Goal: Transaction & Acquisition: Obtain resource

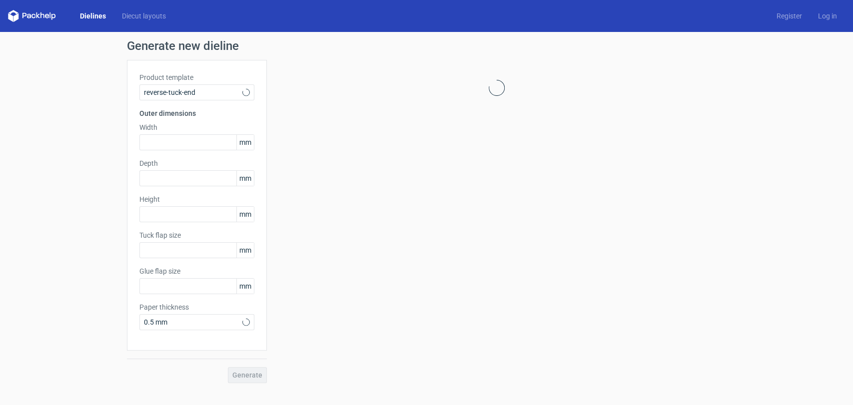
type input "15"
type input "10"
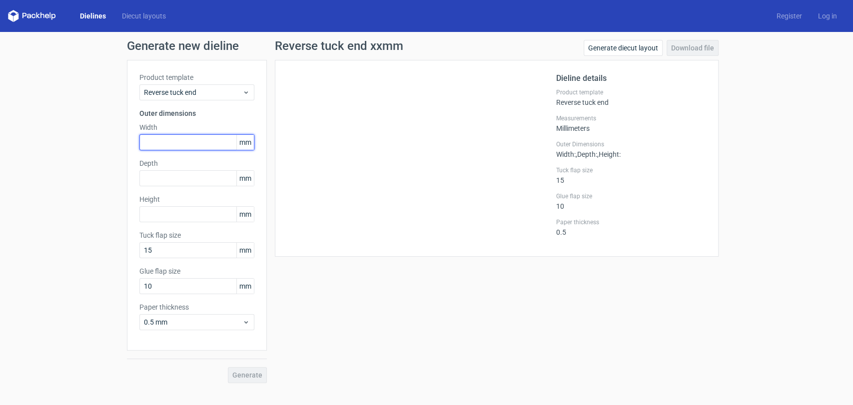
click at [189, 143] on input "text" at bounding box center [196, 142] width 115 height 16
click at [191, 205] on div "Height mm" at bounding box center [196, 208] width 115 height 28
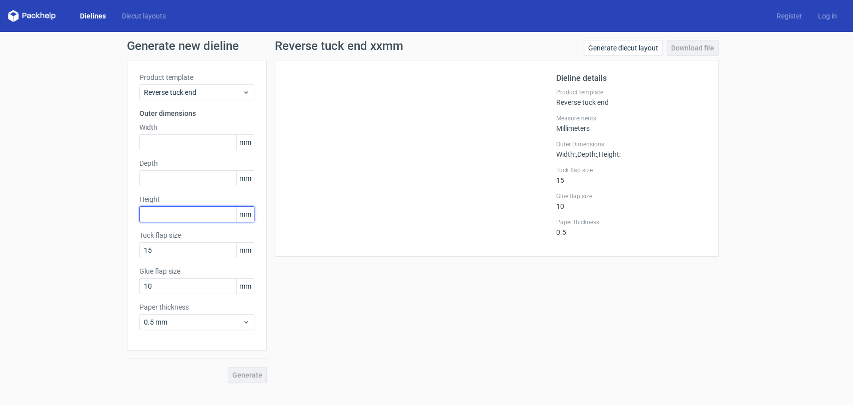
click at [228, 209] on input "text" at bounding box center [196, 214] width 115 height 16
type input "138"
click at [208, 179] on input "text" at bounding box center [196, 178] width 115 height 16
type input "55"
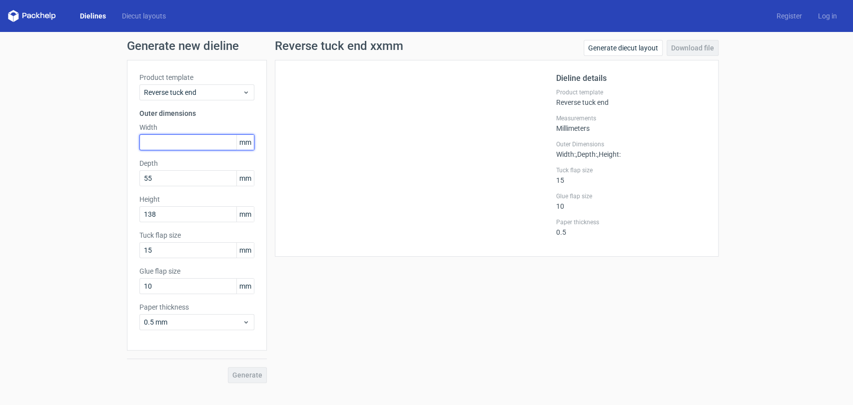
click at [192, 138] on input "text" at bounding box center [196, 142] width 115 height 16
type input "85"
click at [260, 378] on span "Generate" at bounding box center [247, 375] width 30 height 7
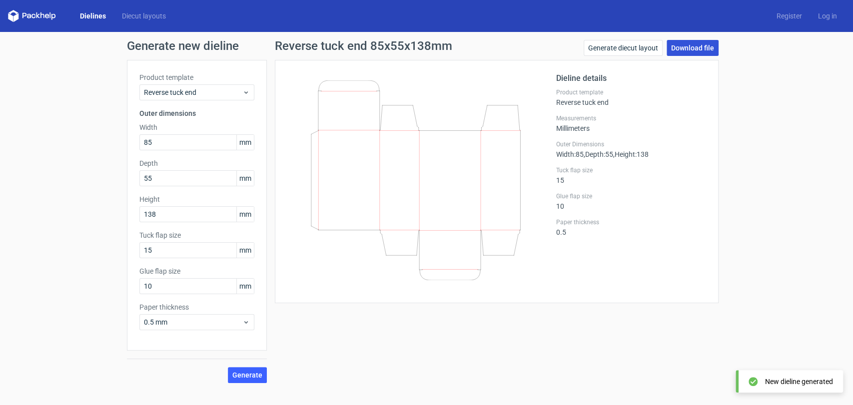
click at [677, 46] on link "Download file" at bounding box center [693, 48] width 52 height 16
click at [684, 49] on link "Download file" at bounding box center [693, 48] width 52 height 16
drag, startPoint x: 156, startPoint y: 284, endPoint x: 92, endPoint y: 281, distance: 64.0
click at [92, 281] on div "Generate new dieline Product template Reverse tuck end Outer dimensions Width 8…" at bounding box center [426, 211] width 853 height 359
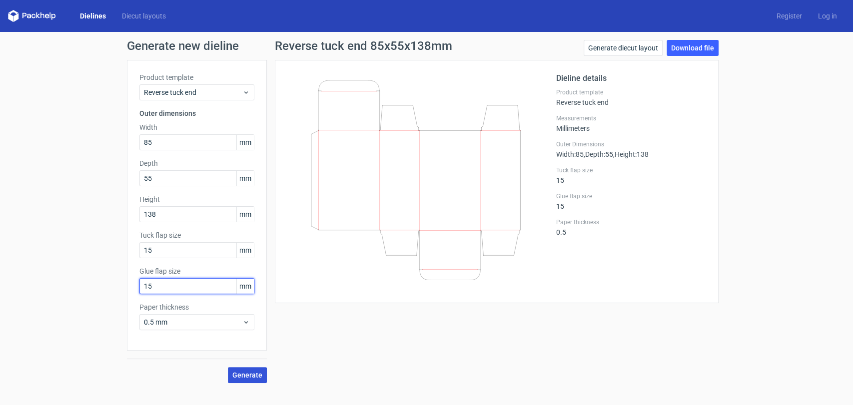
type input "15"
click at [252, 373] on span "Generate" at bounding box center [247, 375] width 30 height 7
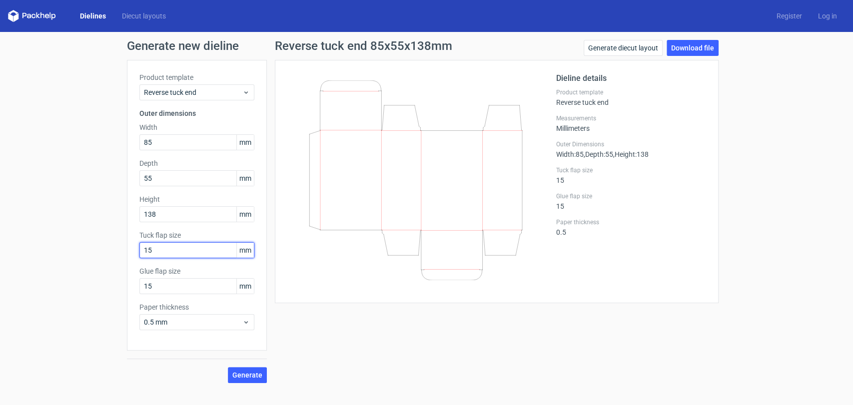
drag, startPoint x: 166, startPoint y: 245, endPoint x: 20, endPoint y: 236, distance: 146.2
click at [25, 236] on div "Generate new dieline Product template Reverse tuck end Outer dimensions Width 8…" at bounding box center [426, 211] width 853 height 359
type input "20"
click at [252, 369] on button "Generate" at bounding box center [247, 375] width 39 height 16
click at [689, 47] on link "Download file" at bounding box center [693, 48] width 52 height 16
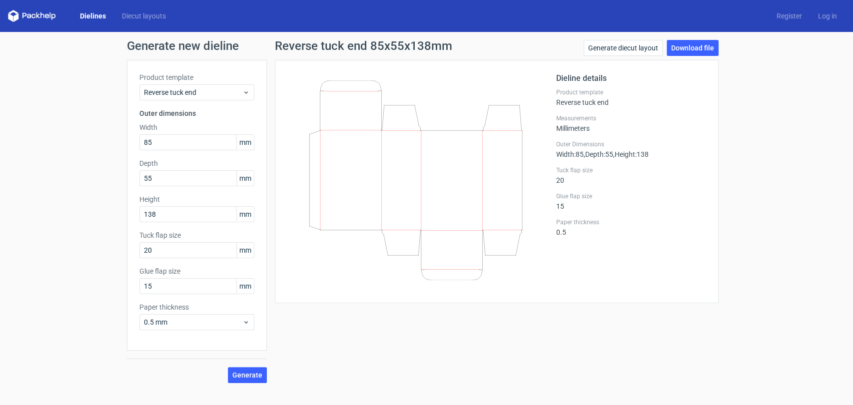
click at [569, 374] on div "Reverse tuck end 85x55x138mm Generate diecut layout Download file Dieline detai…" at bounding box center [497, 211] width 460 height 343
drag, startPoint x: 178, startPoint y: 137, endPoint x: 0, endPoint y: 147, distance: 178.7
click at [0, 147] on div "Generate new dieline Product template Reverse tuck end Outer dimensions Width 8…" at bounding box center [426, 211] width 853 height 359
type input "50"
drag, startPoint x: 0, startPoint y: 256, endPoint x: 265, endPoint y: 161, distance: 281.9
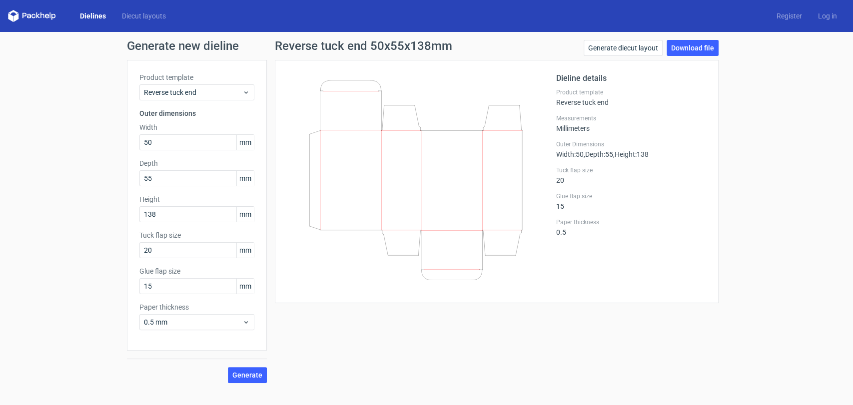
click at [0, 257] on div "Generate new dieline Product template Reverse tuck end Outer dimensions Width 5…" at bounding box center [426, 211] width 853 height 359
drag, startPoint x: 166, startPoint y: 185, endPoint x: 92, endPoint y: 163, distance: 77.0
click at [89, 162] on div "Generate new dieline Product template Reverse tuck end Outer dimensions Width 5…" at bounding box center [426, 211] width 853 height 359
type input "50"
click at [0, 222] on div "Generate new dieline Product template Reverse tuck end Outer dimensions Width 5…" at bounding box center [426, 211] width 853 height 359
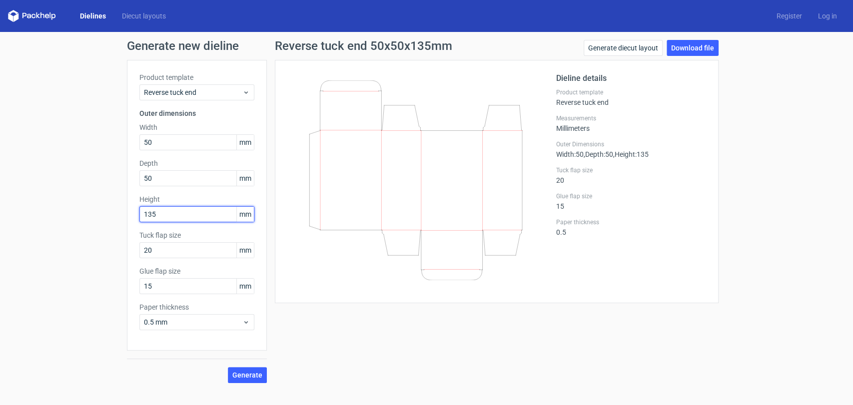
type input "135"
click at [36, 224] on div "Generate new dieline Product template Reverse tuck end Outer dimensions Width 5…" at bounding box center [426, 211] width 853 height 359
drag, startPoint x: 147, startPoint y: 247, endPoint x: 14, endPoint y: 246, distance: 132.9
click at [24, 247] on div "Generate new dieline Product template Reverse tuck end Outer dimensions Width 5…" at bounding box center [426, 211] width 853 height 359
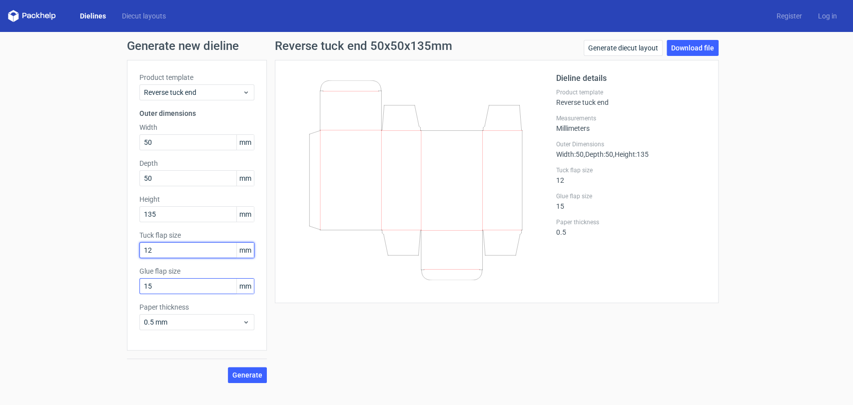
type input "12"
drag, startPoint x: 144, startPoint y: 279, endPoint x: 90, endPoint y: 265, distance: 55.3
click at [91, 265] on div "Generate new dieline Product template Reverse tuck end Outer dimensions Width 5…" at bounding box center [426, 211] width 853 height 359
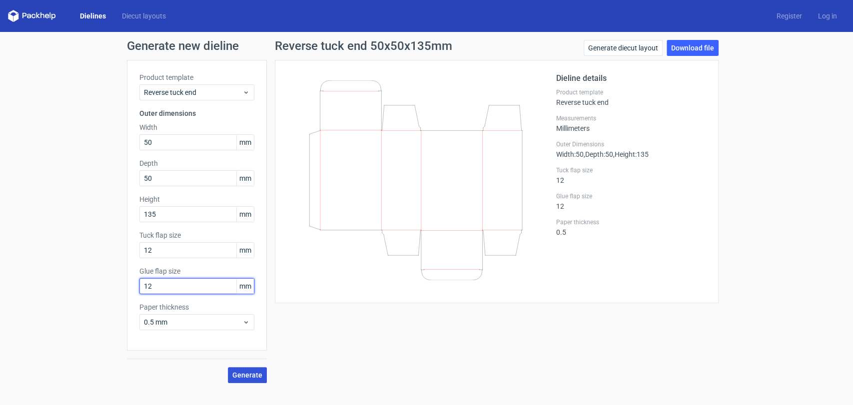
type input "12"
click at [253, 372] on span "Generate" at bounding box center [247, 375] width 30 height 7
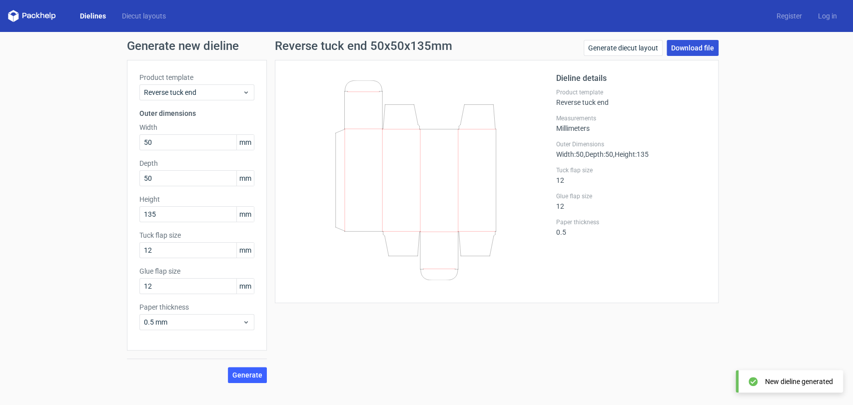
click at [688, 46] on link "Download file" at bounding box center [693, 48] width 52 height 16
drag, startPoint x: 0, startPoint y: 53, endPoint x: 0, endPoint y: 73, distance: 20.0
click at [0, 53] on div "Generate new dieline Product template Reverse tuck end Outer dimensions Width 5…" at bounding box center [426, 211] width 853 height 359
